Goal: Task Accomplishment & Management: Complete application form

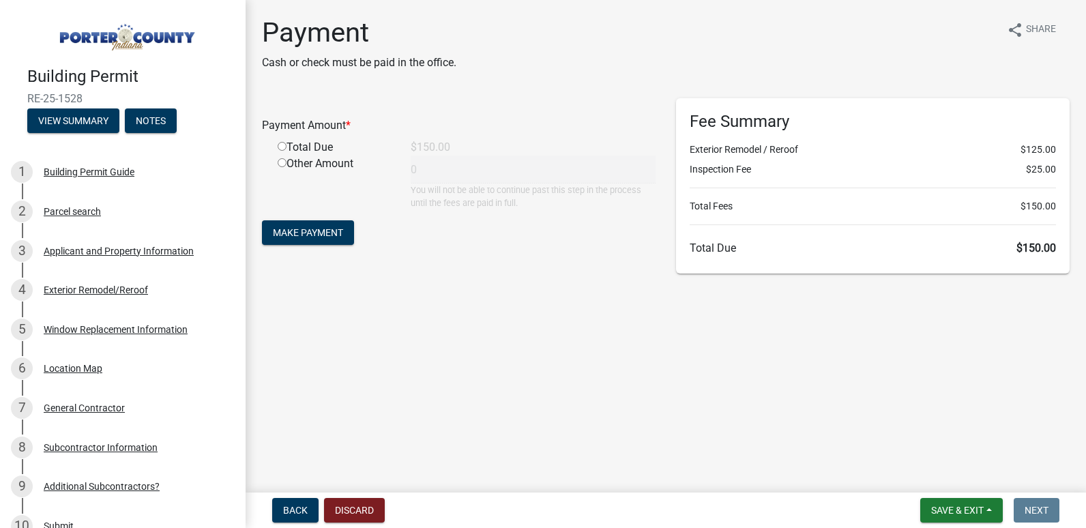
click at [284, 143] on input "radio" at bounding box center [282, 146] width 9 height 9
radio input "true"
type input "150"
click at [293, 228] on span "Make Payment" at bounding box center [308, 232] width 70 height 11
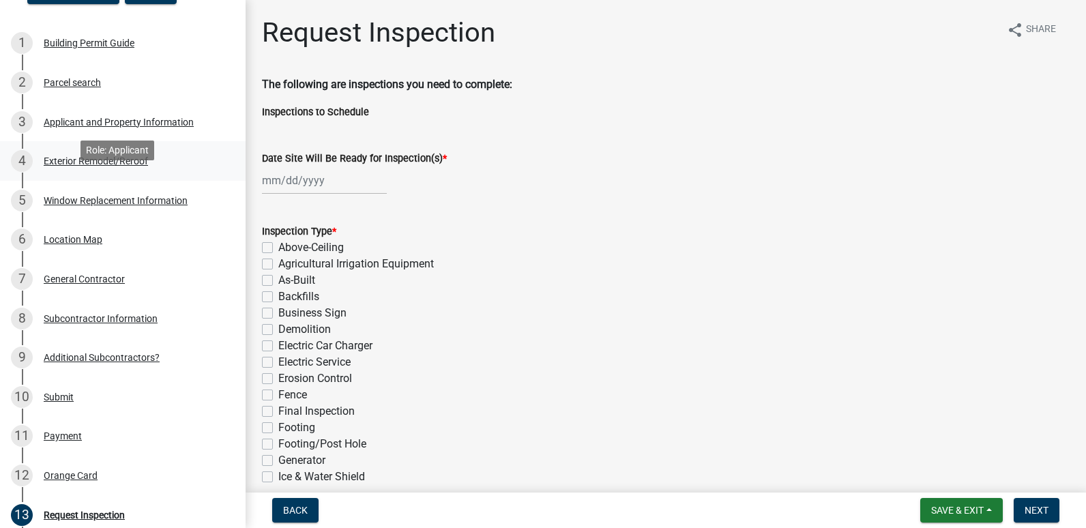
scroll to position [136, 0]
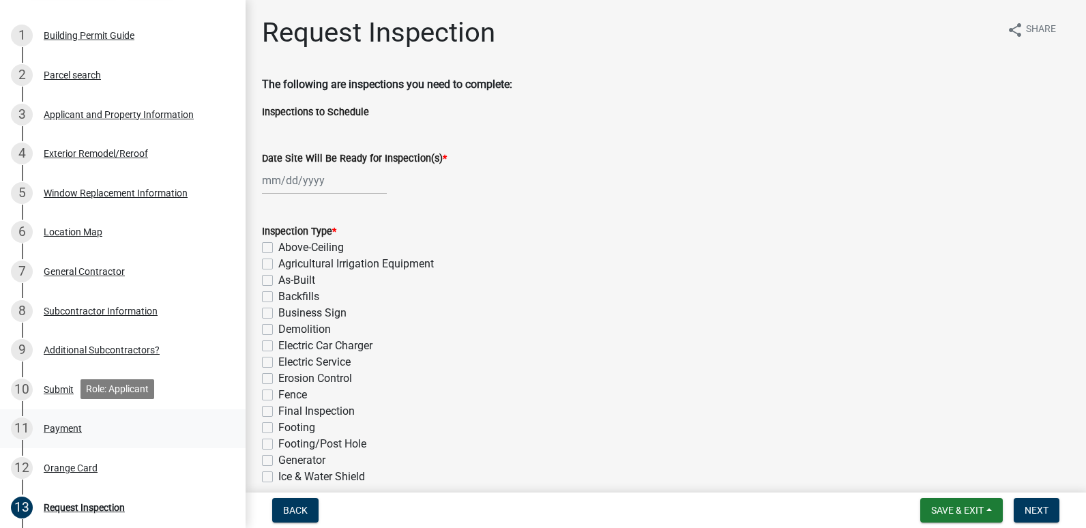
click at [68, 427] on div "Payment" at bounding box center [63, 429] width 38 height 10
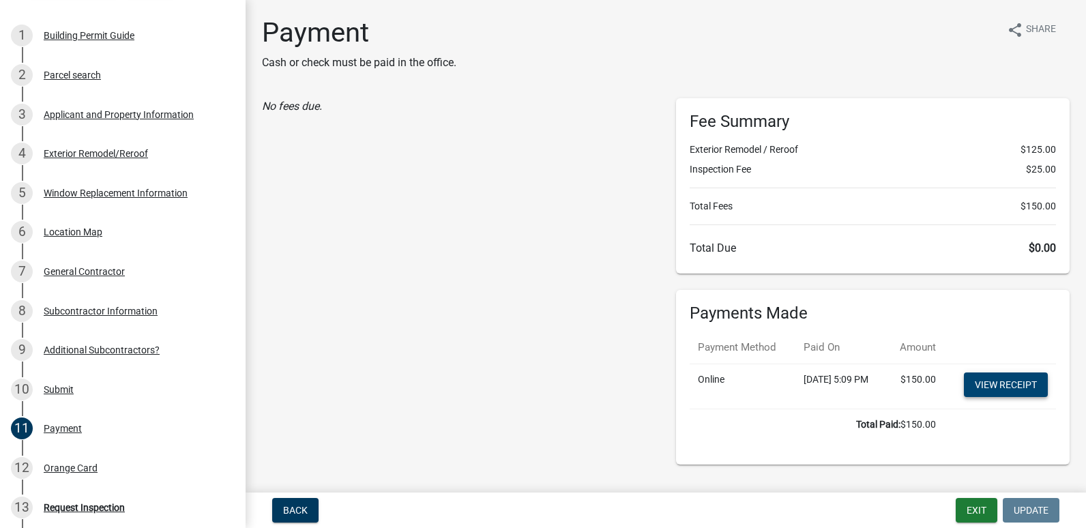
click at [996, 397] on link "View receipt" at bounding box center [1006, 384] width 84 height 25
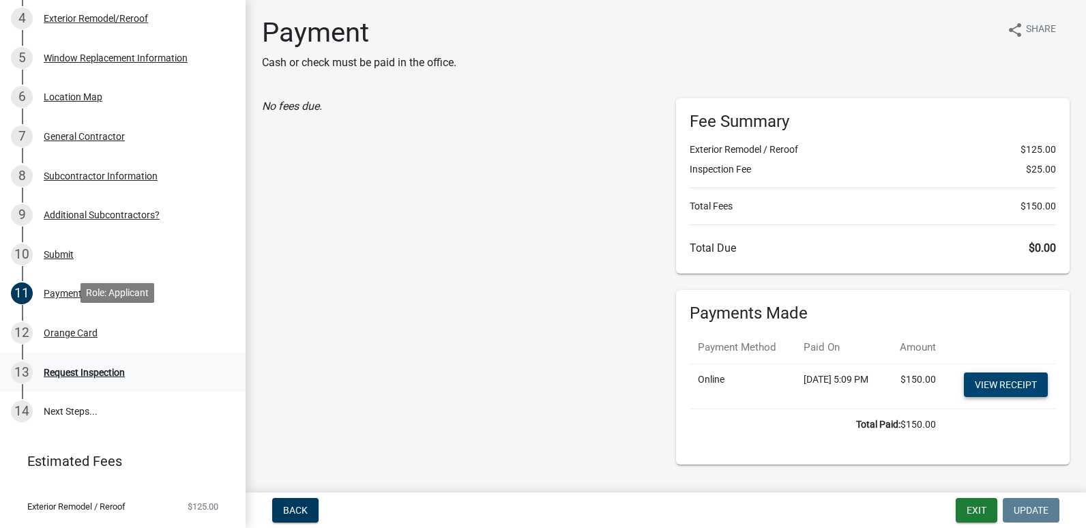
scroll to position [273, 0]
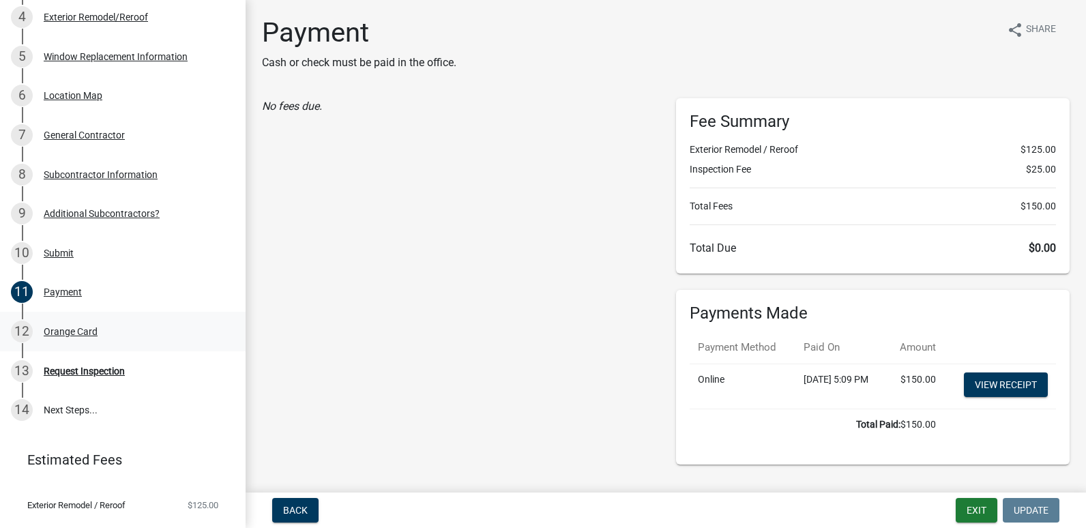
click at [69, 328] on div "Orange Card" at bounding box center [71, 332] width 54 height 10
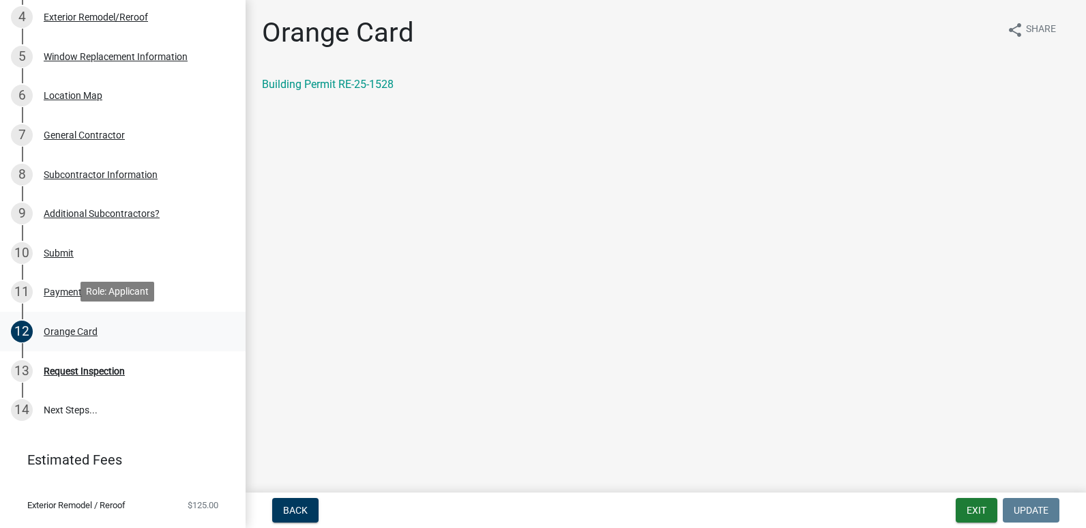
click at [76, 327] on div "Orange Card" at bounding box center [71, 332] width 54 height 10
click at [336, 85] on link "Building Permit RE-25-1528" at bounding box center [328, 84] width 132 height 13
